Goal: Task Accomplishment & Management: Manage account settings

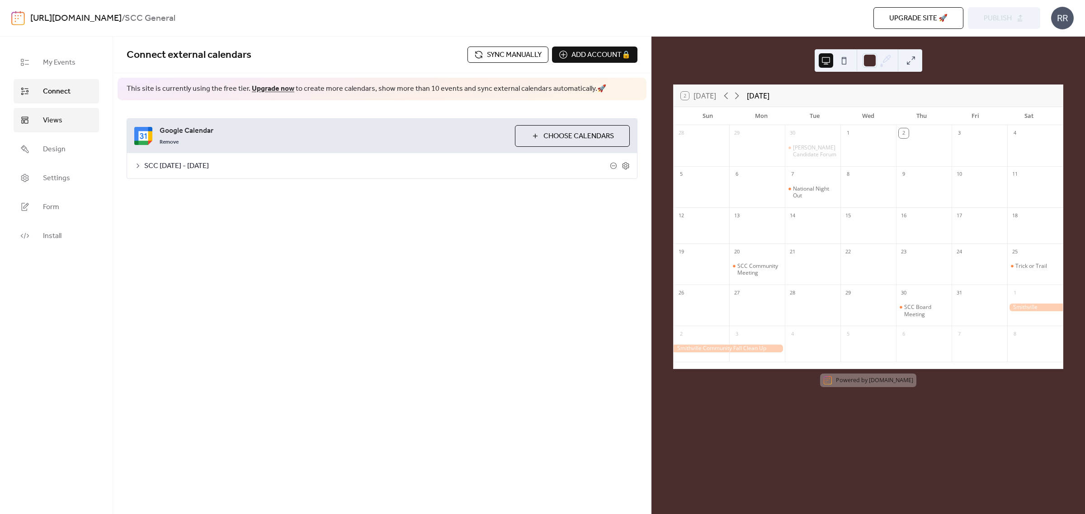
click at [46, 121] on span "Views" at bounding box center [52, 120] width 19 height 11
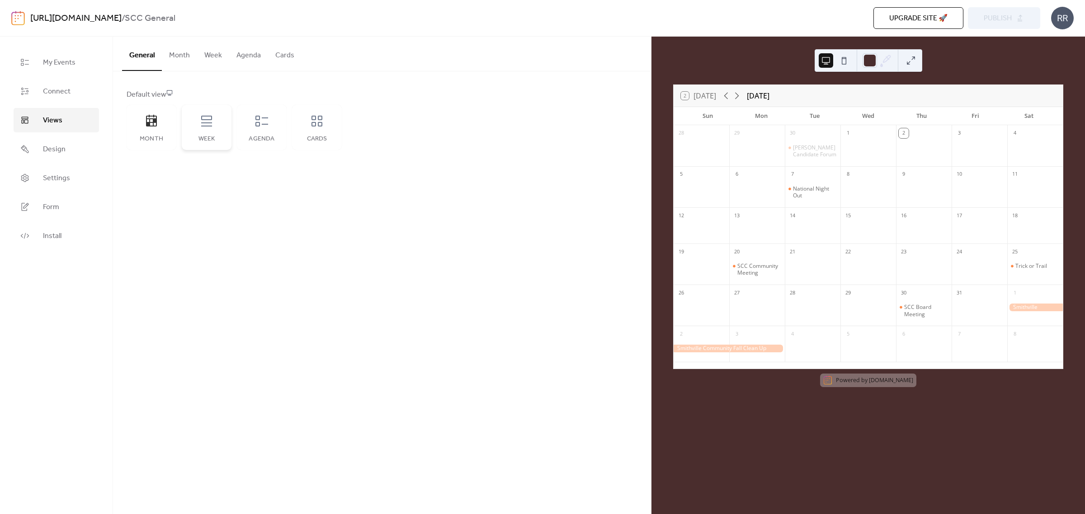
click at [208, 122] on icon at bounding box center [206, 121] width 14 height 14
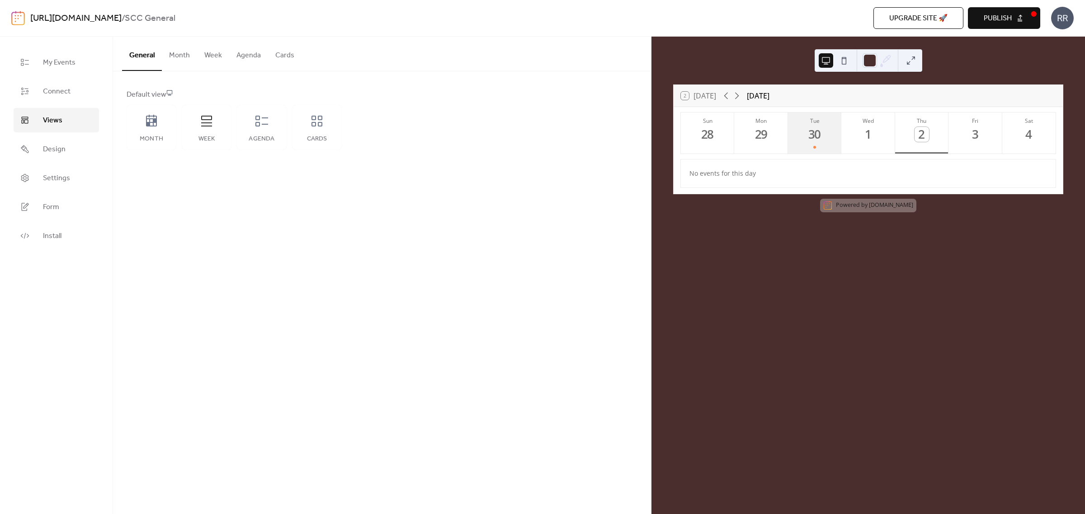
click at [818, 143] on button "Tue 30" at bounding box center [814, 133] width 53 height 41
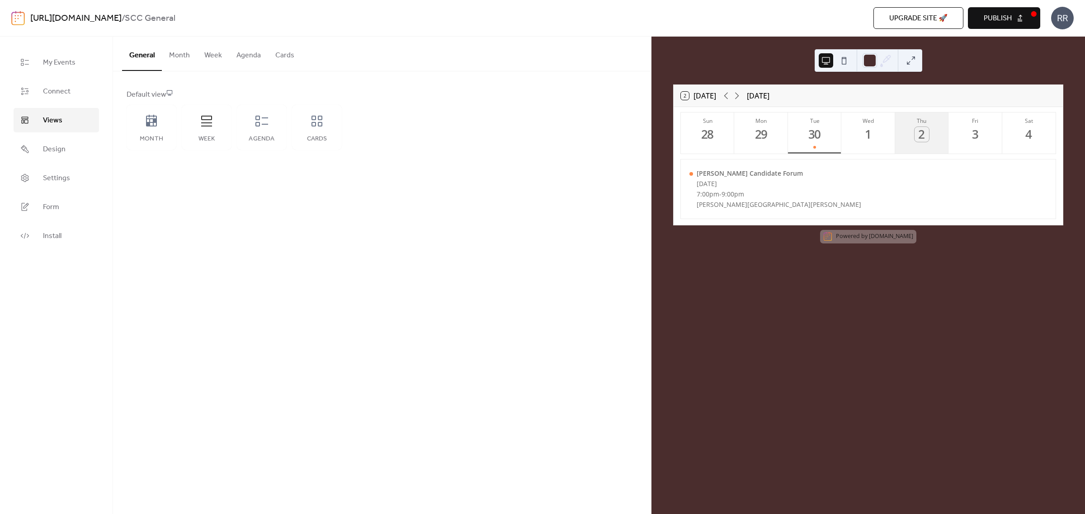
click at [920, 140] on div "2" at bounding box center [921, 134] width 15 height 15
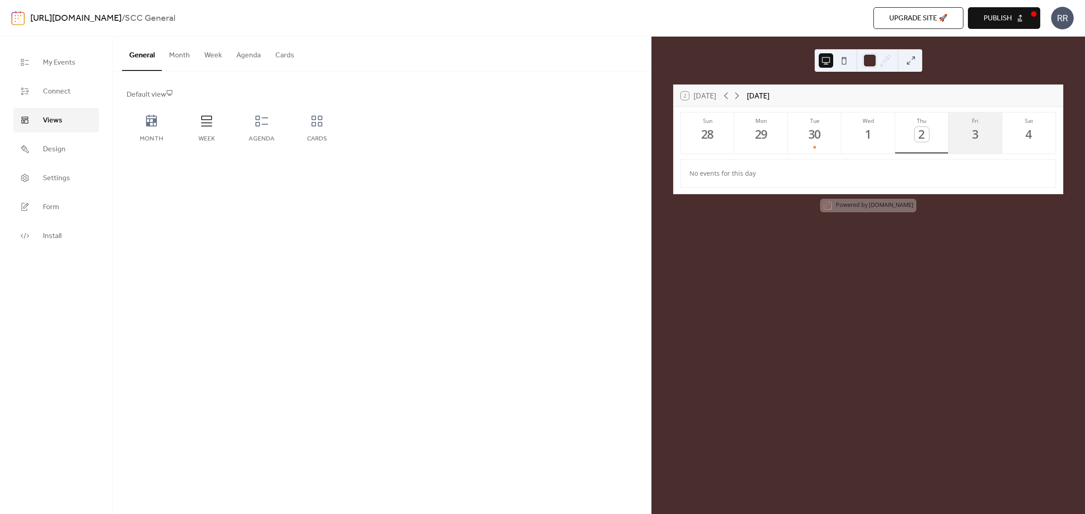
click at [979, 143] on button "Fri 3" at bounding box center [974, 133] width 53 height 41
click at [1029, 138] on div "4" at bounding box center [1028, 134] width 15 height 15
click at [265, 131] on div "Agenda" at bounding box center [262, 127] width 50 height 45
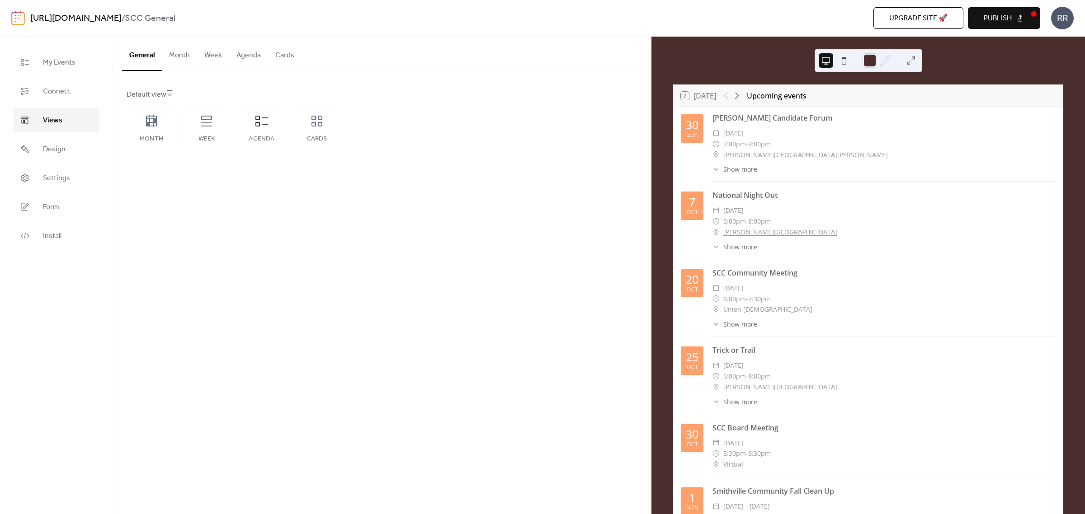
click at [841, 56] on button at bounding box center [843, 60] width 14 height 14
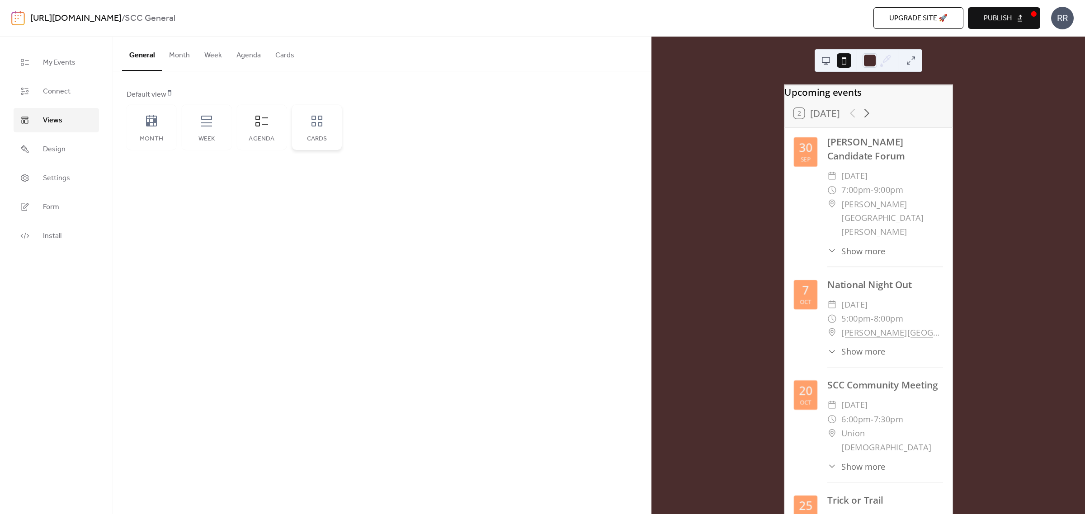
click at [317, 127] on icon at bounding box center [317, 121] width 14 height 14
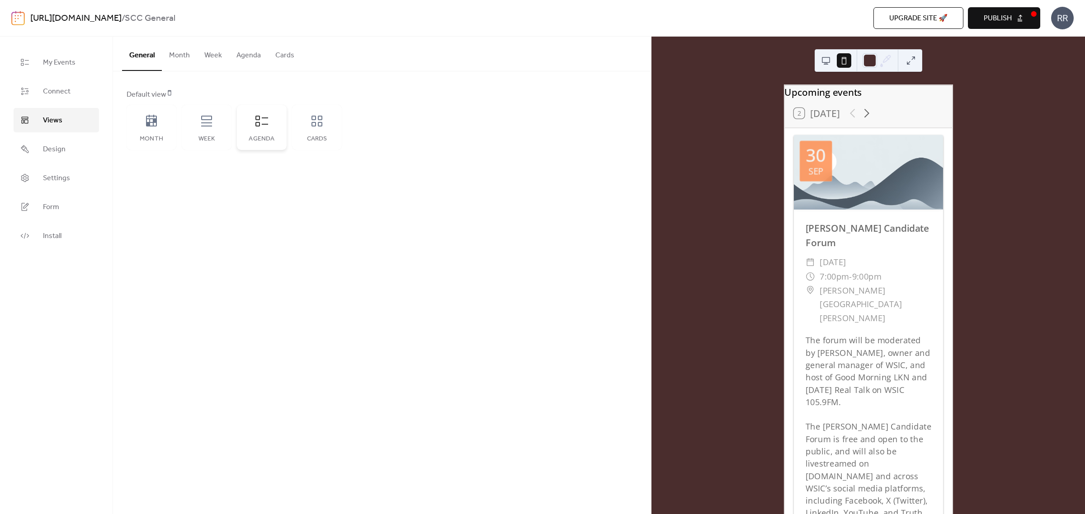
click at [259, 133] on div "Agenda" at bounding box center [262, 127] width 50 height 45
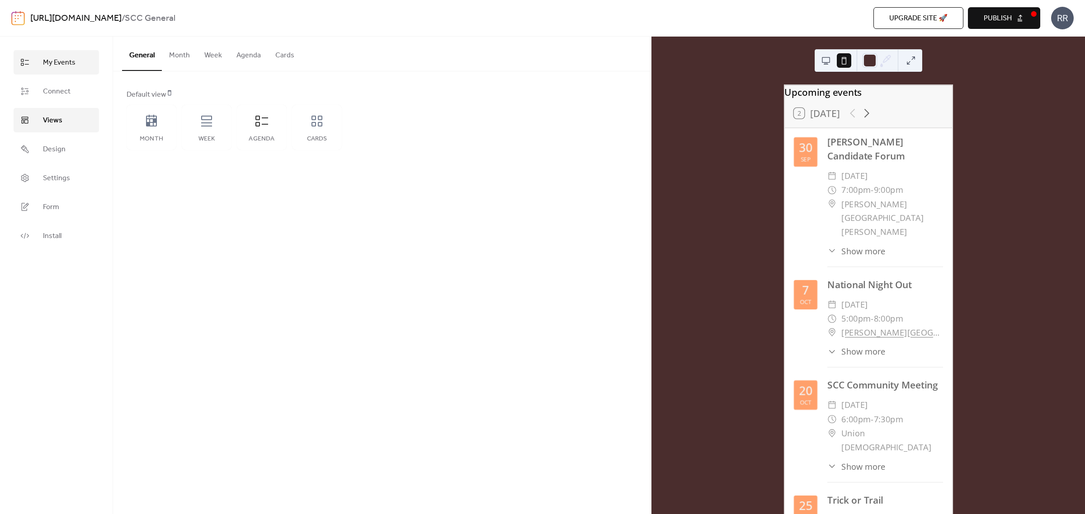
click at [43, 64] on span "My Events" at bounding box center [59, 62] width 33 height 11
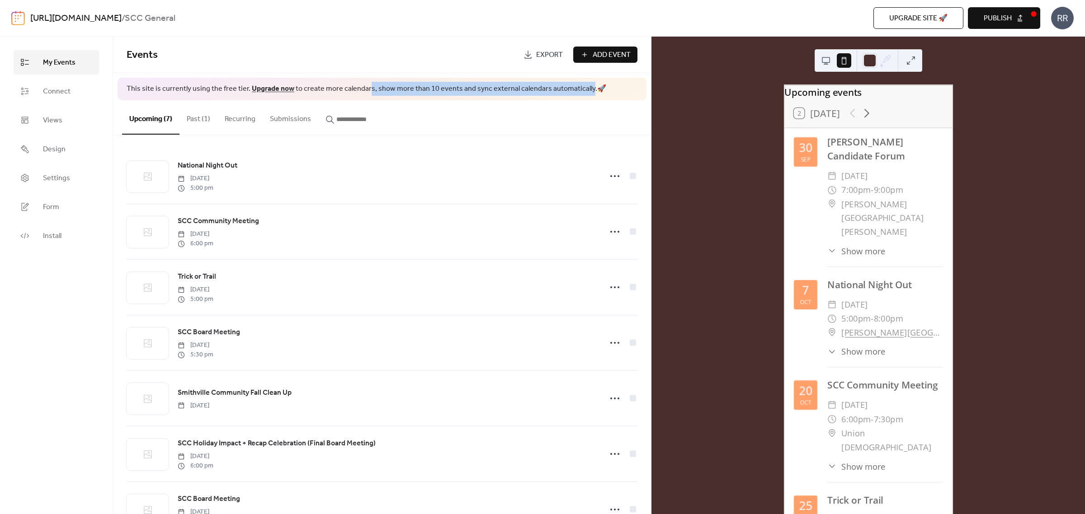
drag, startPoint x: 365, startPoint y: 89, endPoint x: 582, endPoint y: 89, distance: 216.5
click at [582, 89] on span "This site is currently using the free tier. Upgrade now to create more calendar…" at bounding box center [366, 89] width 479 height 10
click at [54, 184] on span "Settings" at bounding box center [56, 178] width 27 height 11
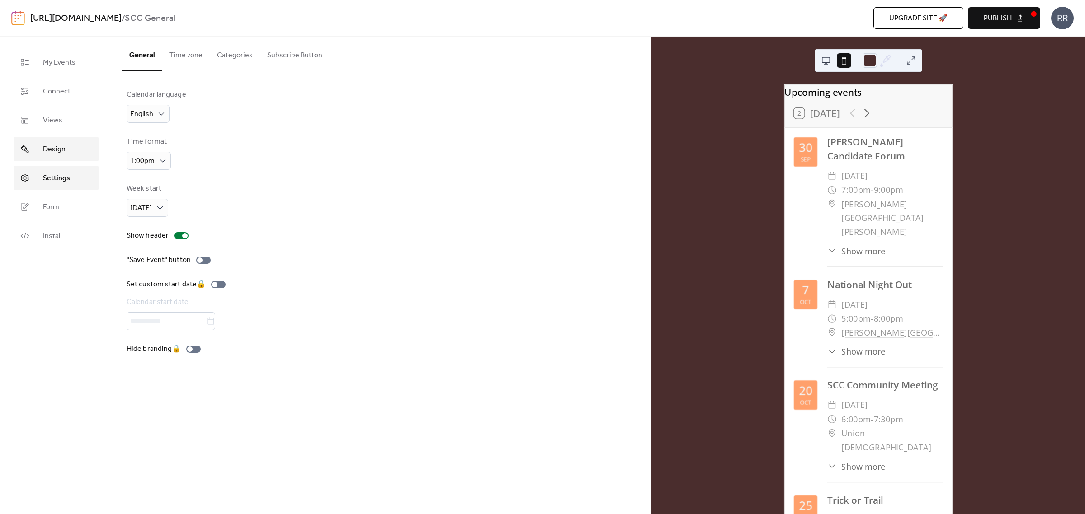
click at [67, 154] on link "Design" at bounding box center [56, 149] width 85 height 24
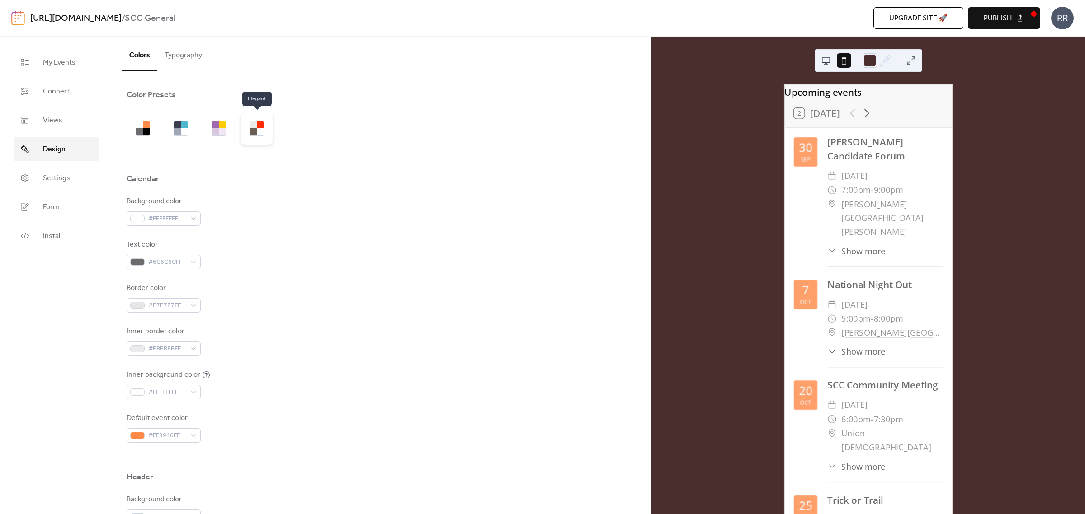
click at [258, 127] on div at bounding box center [260, 125] width 7 height 7
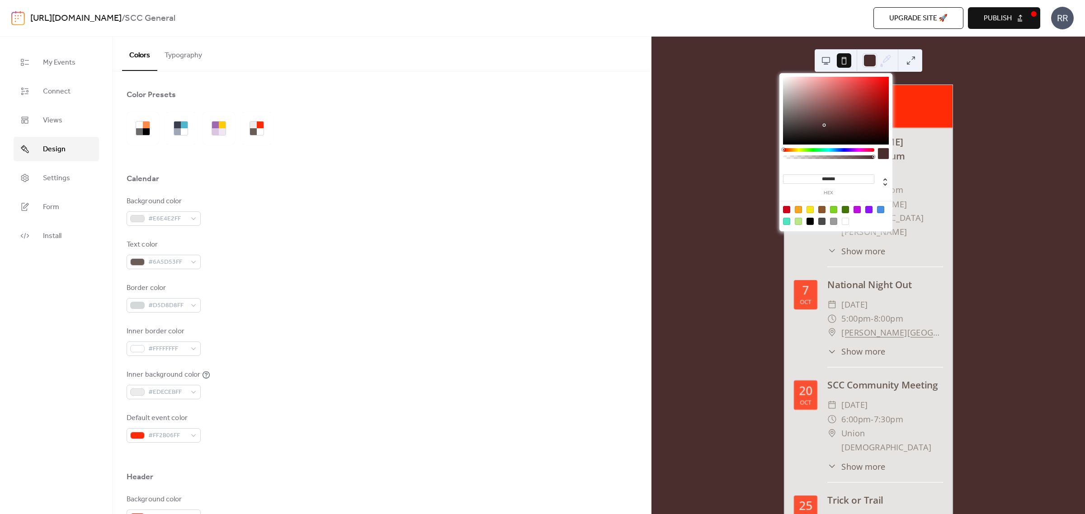
click at [889, 59] on icon at bounding box center [885, 61] width 14 height 14
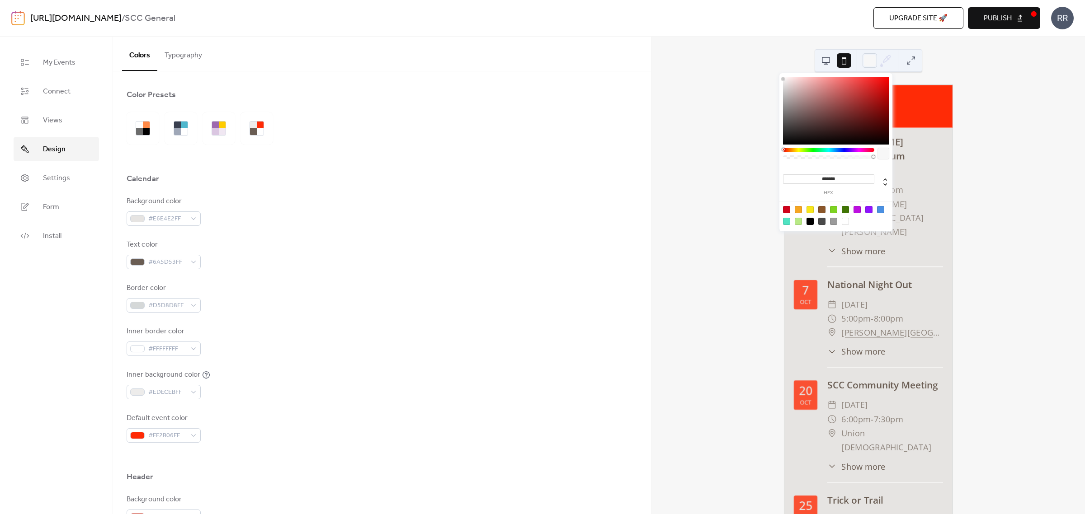
type input "*******"
drag, startPoint x: 819, startPoint y: 122, endPoint x: 770, endPoint y: 71, distance: 70.9
click at [770, 71] on body "[URL][DOMAIN_NAME] / SCC General Upgrade site 🚀 Preview Publish RR My Events Co…" at bounding box center [542, 257] width 1085 height 514
click at [996, 84] on div "Upcoming events 2 [DATE] [DATE] [PERSON_NAME] Candidate Forum ​ [DATE] ​ 7:00pm…" at bounding box center [867, 276] width 433 height 478
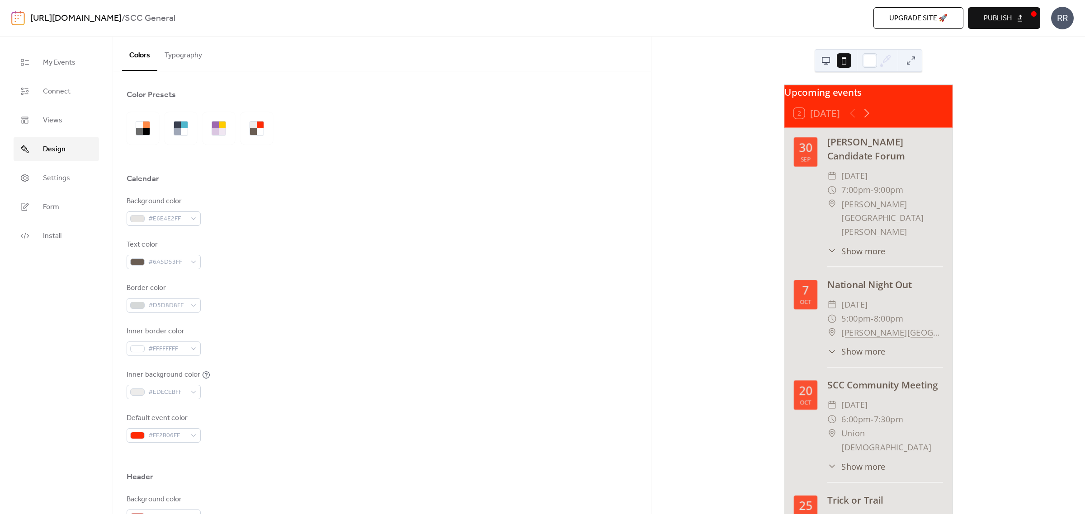
click at [906, 61] on button at bounding box center [910, 60] width 14 height 14
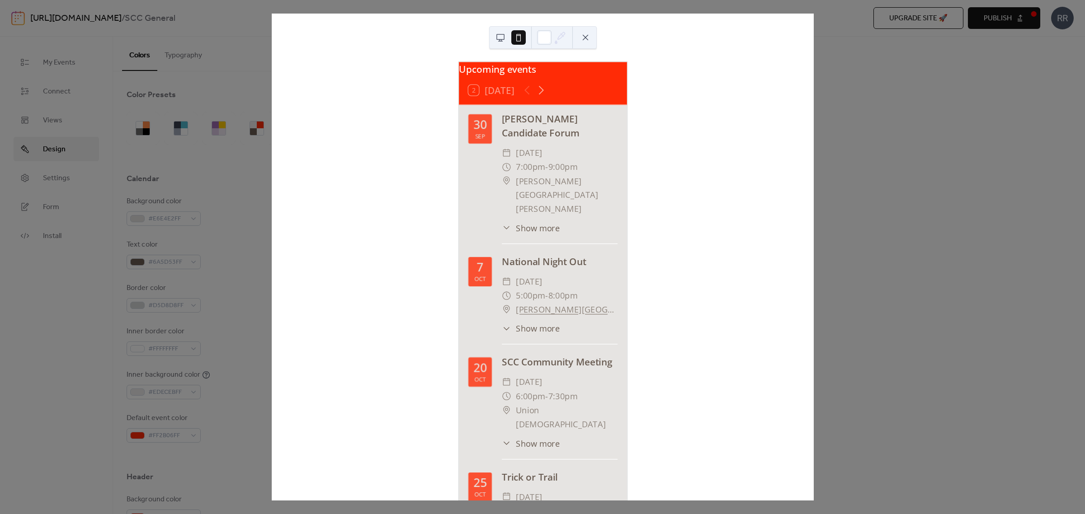
click at [591, 30] on button at bounding box center [585, 37] width 14 height 14
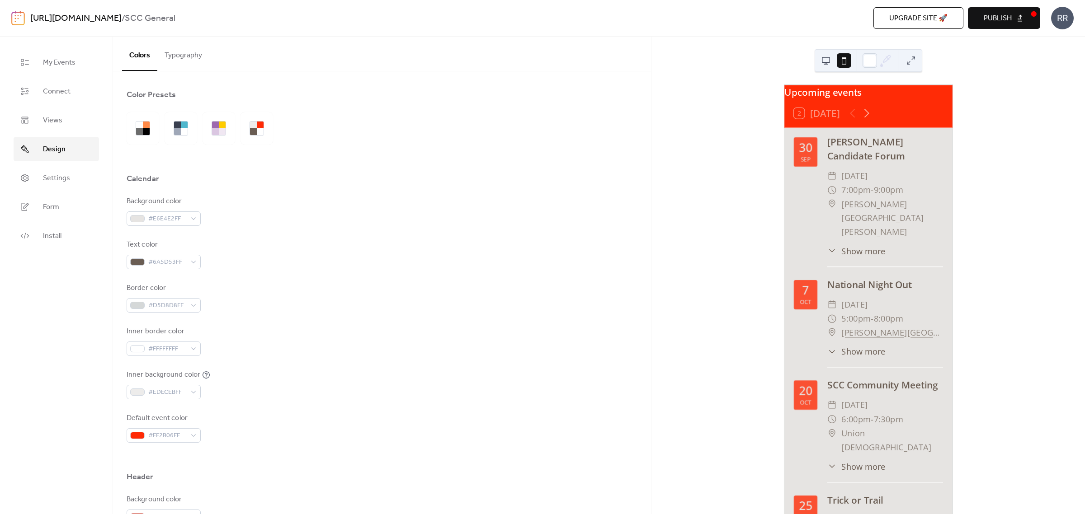
click at [23, 17] on img at bounding box center [18, 18] width 14 height 14
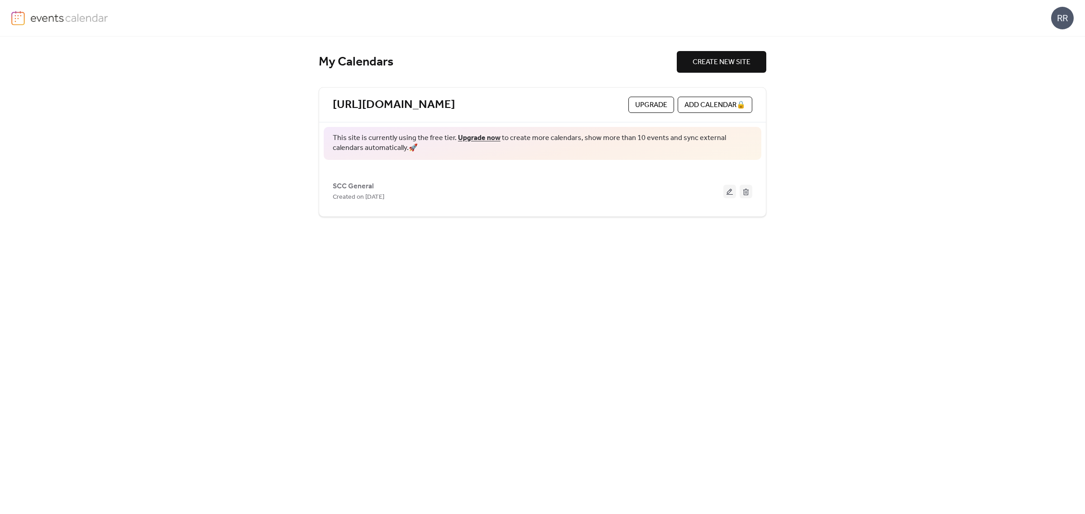
click at [743, 61] on span "CREATE NEW SITE" at bounding box center [721, 62] width 58 height 11
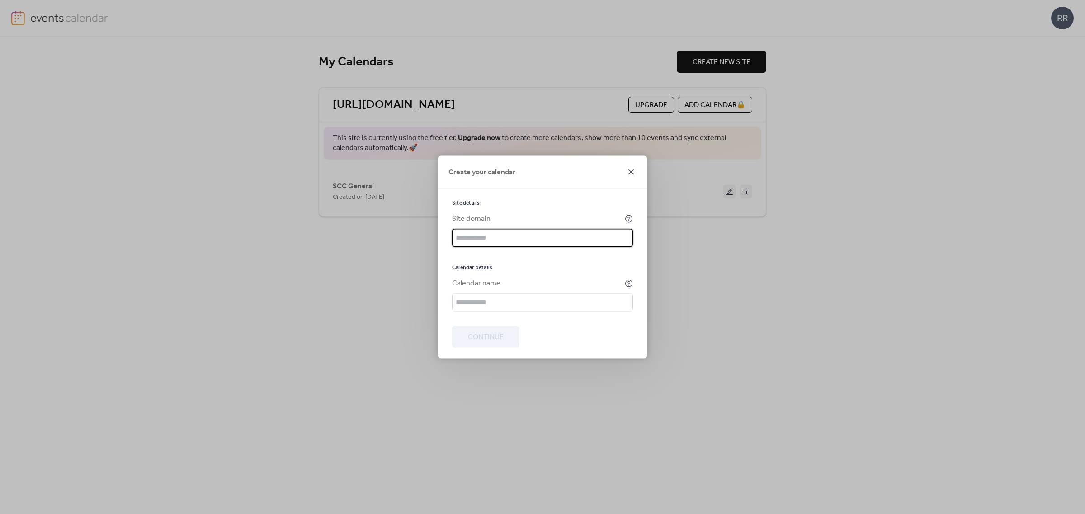
click at [630, 169] on icon at bounding box center [630, 172] width 11 height 11
